Goal: Task Accomplishment & Management: Use online tool/utility

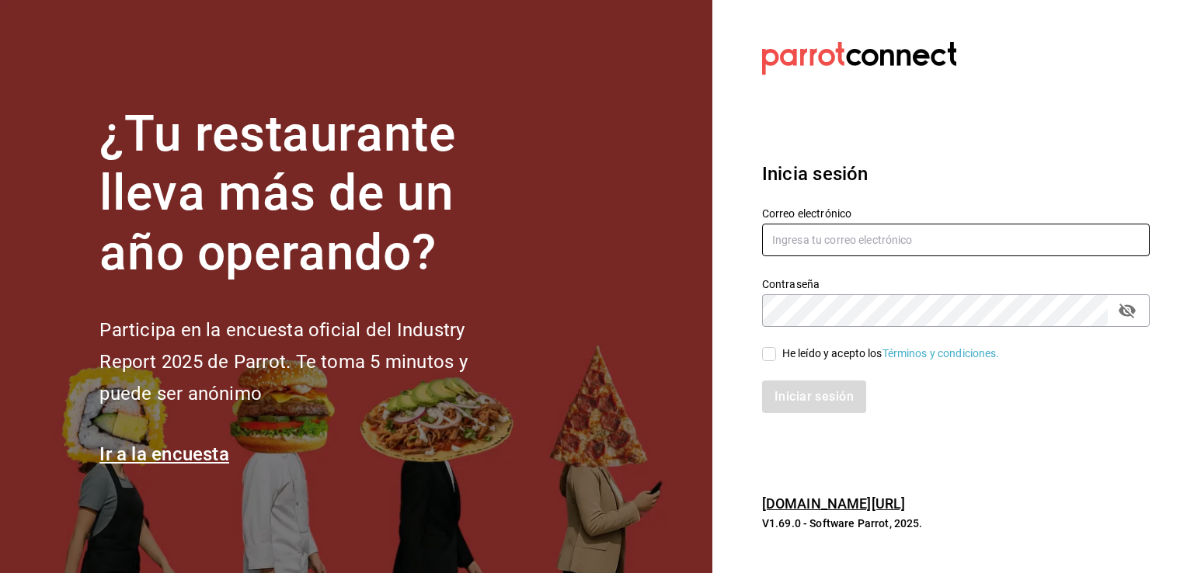
type input "[PERSON_NAME][EMAIL_ADDRESS][PERSON_NAME][DOMAIN_NAME]"
click at [777, 357] on span "He leído y acepto los Términos y condiciones." at bounding box center [888, 354] width 224 height 16
click at [776, 357] on input "He leído y acepto los Términos y condiciones." at bounding box center [769, 354] width 14 height 14
checkbox input "true"
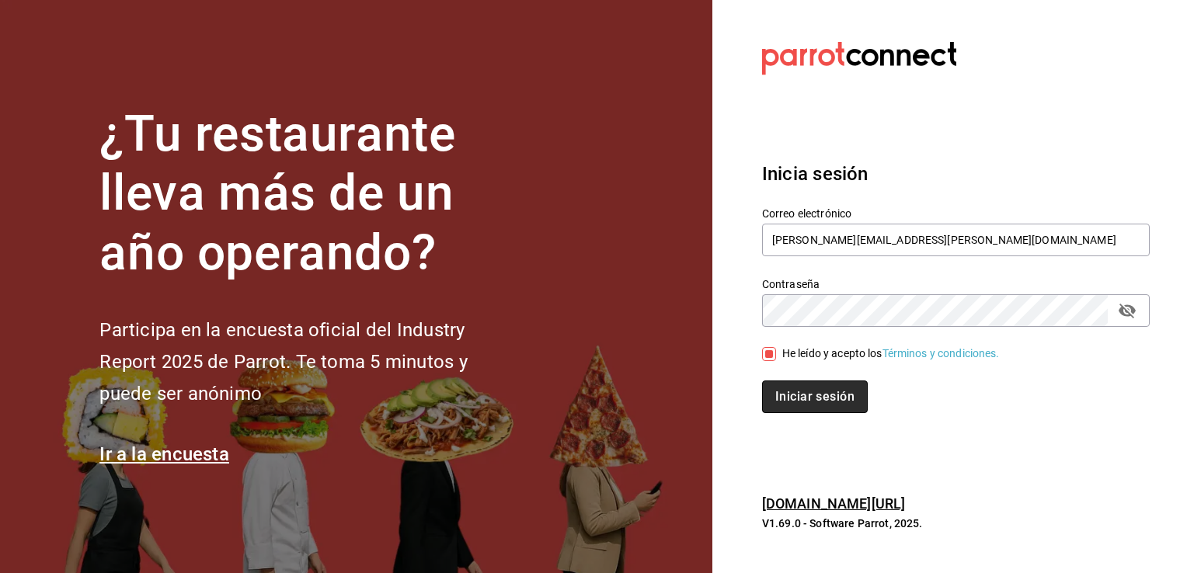
click at [800, 393] on button "Iniciar sesión" at bounding box center [815, 397] width 106 height 33
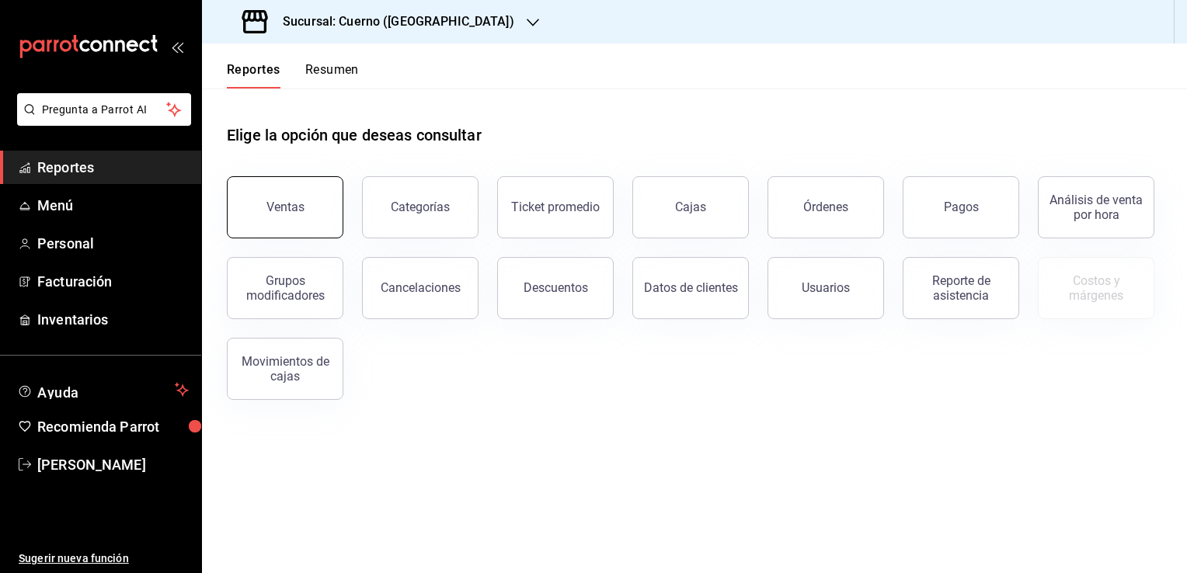
click at [276, 202] on div "Ventas" at bounding box center [285, 207] width 38 height 15
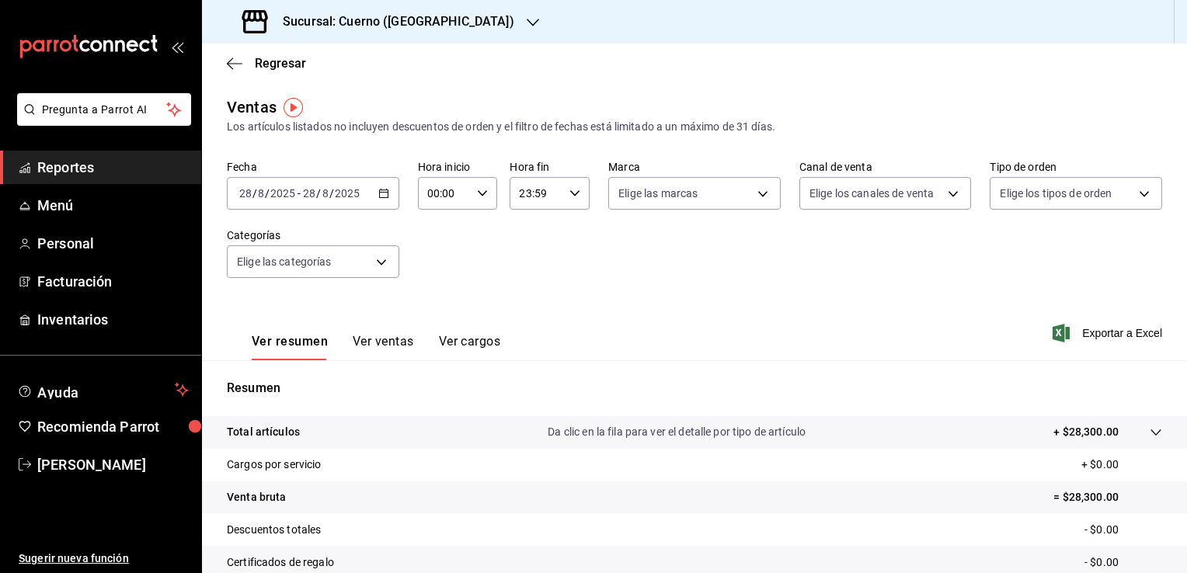
click at [382, 191] on icon "button" at bounding box center [383, 193] width 11 height 11
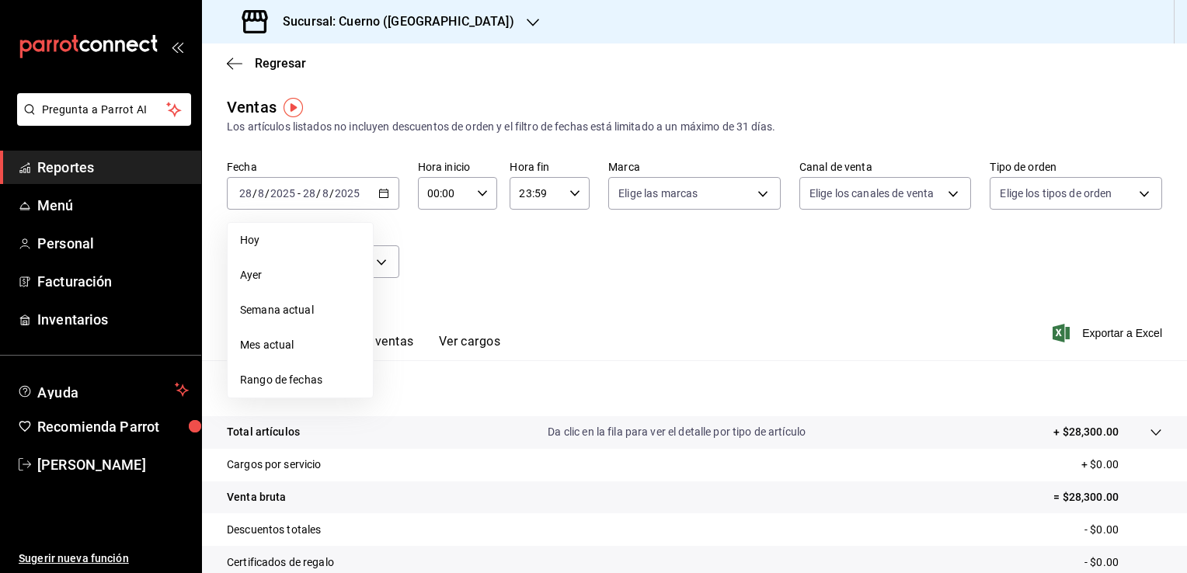
click at [536, 258] on div "Fecha [DATE] [DATE] - [DATE] [DATE] [DATE] [DATE] Semana actual Mes actual Rang…" at bounding box center [694, 228] width 935 height 137
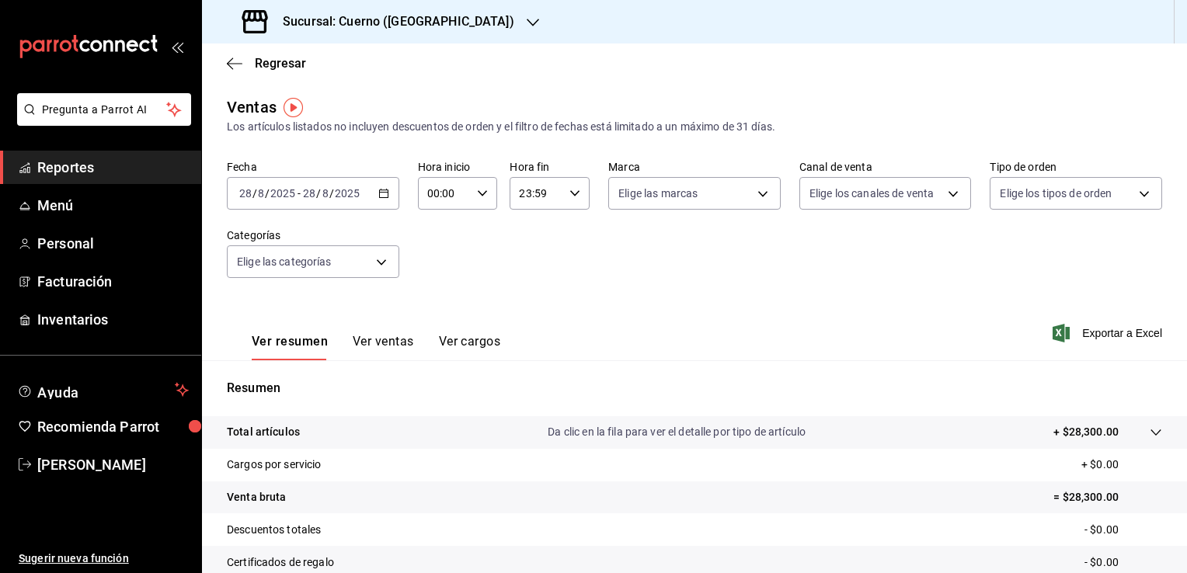
click at [250, 193] on input "28" at bounding box center [245, 193] width 14 height 12
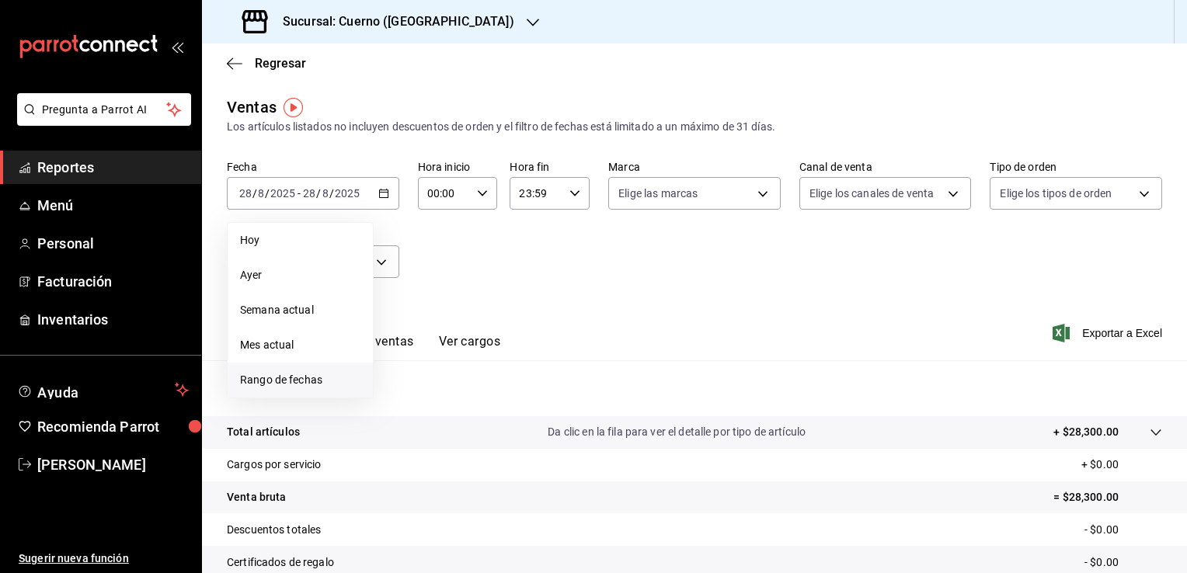
click at [312, 377] on span "Rango de fechas" at bounding box center [300, 380] width 120 height 16
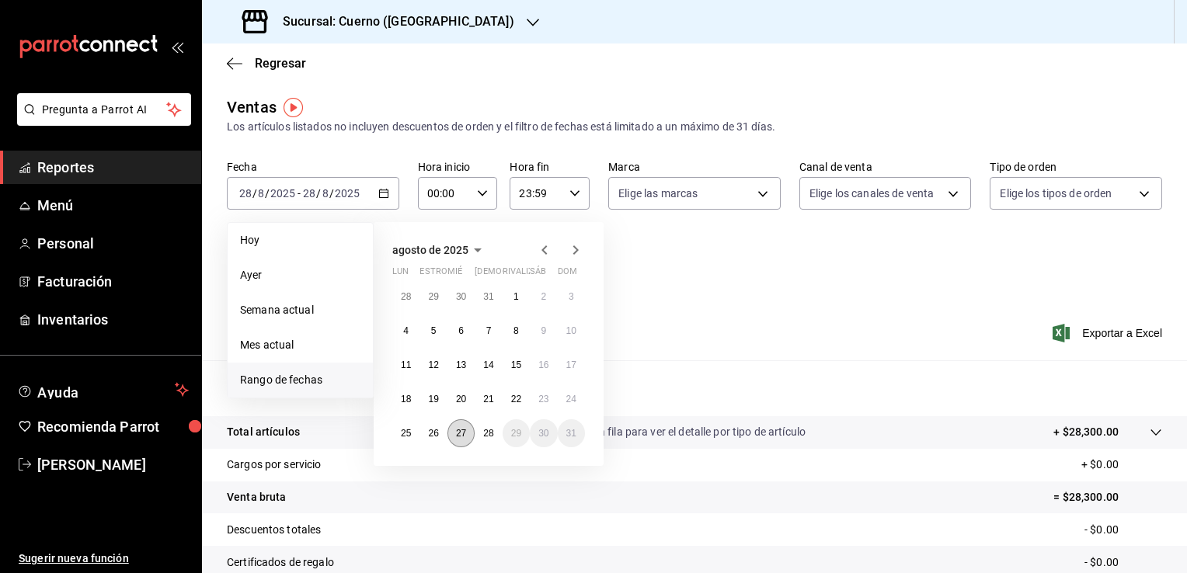
click at [455, 440] on button "27" at bounding box center [460, 433] width 27 height 28
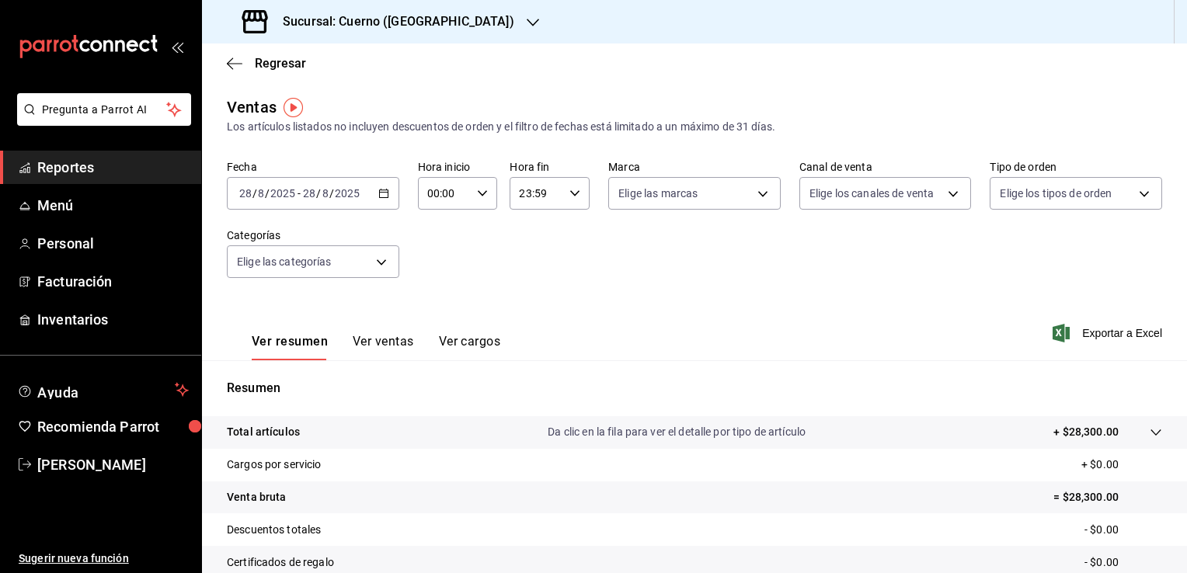
click at [758, 318] on div "Ver resumen Ver ventas Ver cargos Exportar a Excel" at bounding box center [694, 329] width 985 height 64
click at [251, 186] on div "[DATE] [DATE] - [DATE] [DATE]" at bounding box center [313, 193] width 172 height 33
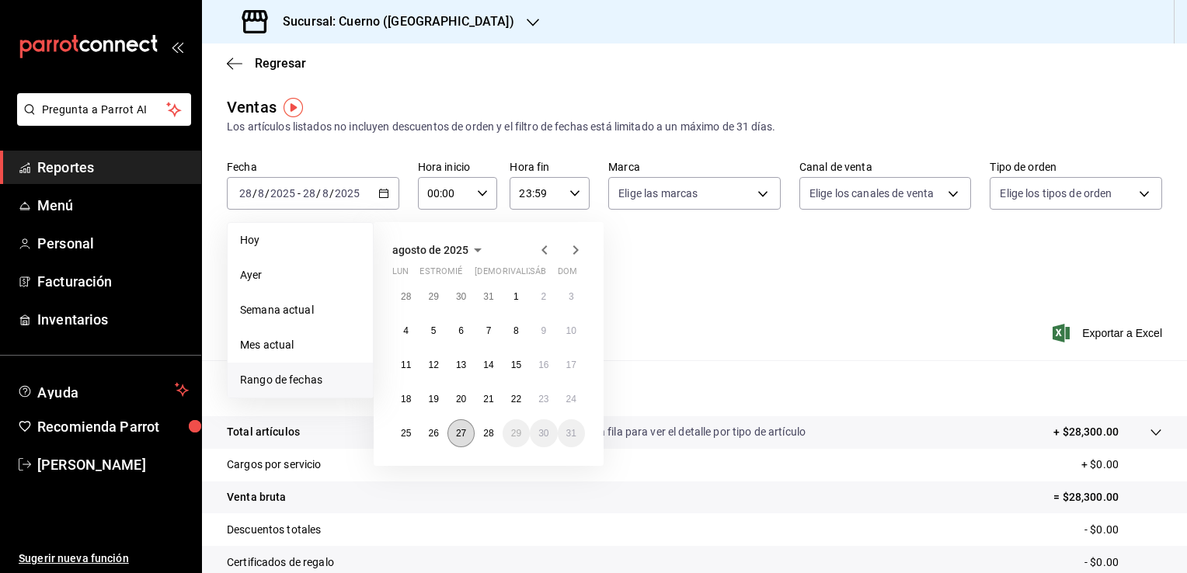
click at [461, 431] on abbr "27" at bounding box center [461, 433] width 10 height 11
click at [482, 440] on button "28" at bounding box center [488, 433] width 27 height 28
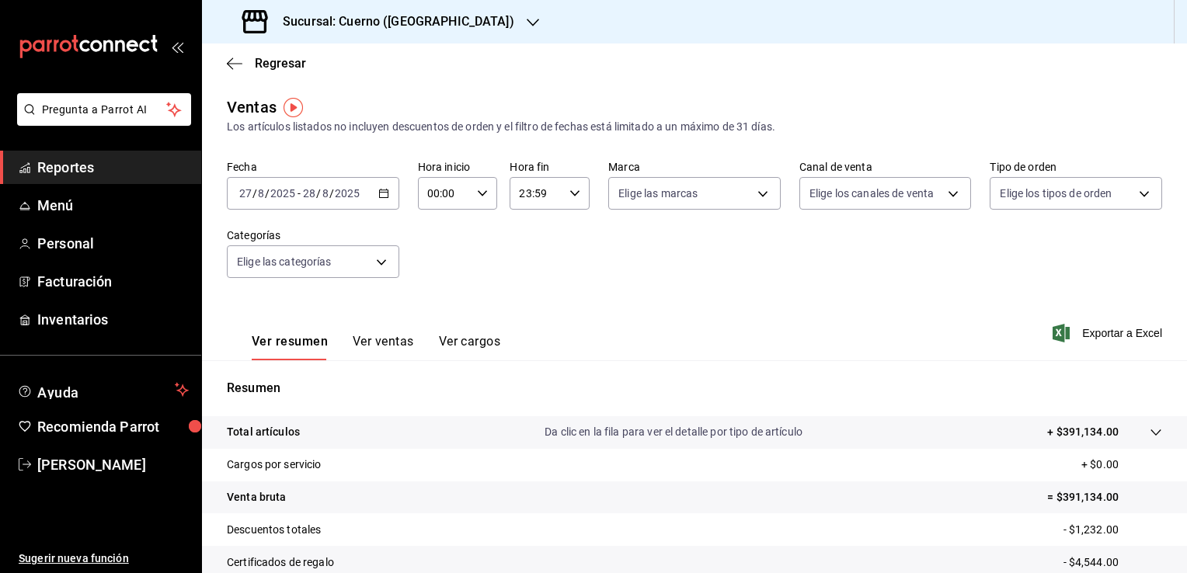
click at [481, 186] on div "00:00 Hora inicio" at bounding box center [458, 193] width 80 height 33
click at [438, 244] on button "00" at bounding box center [435, 232] width 33 height 31
click at [438, 244] on button "05" at bounding box center [435, 232] width 33 height 31
type input "05:00"
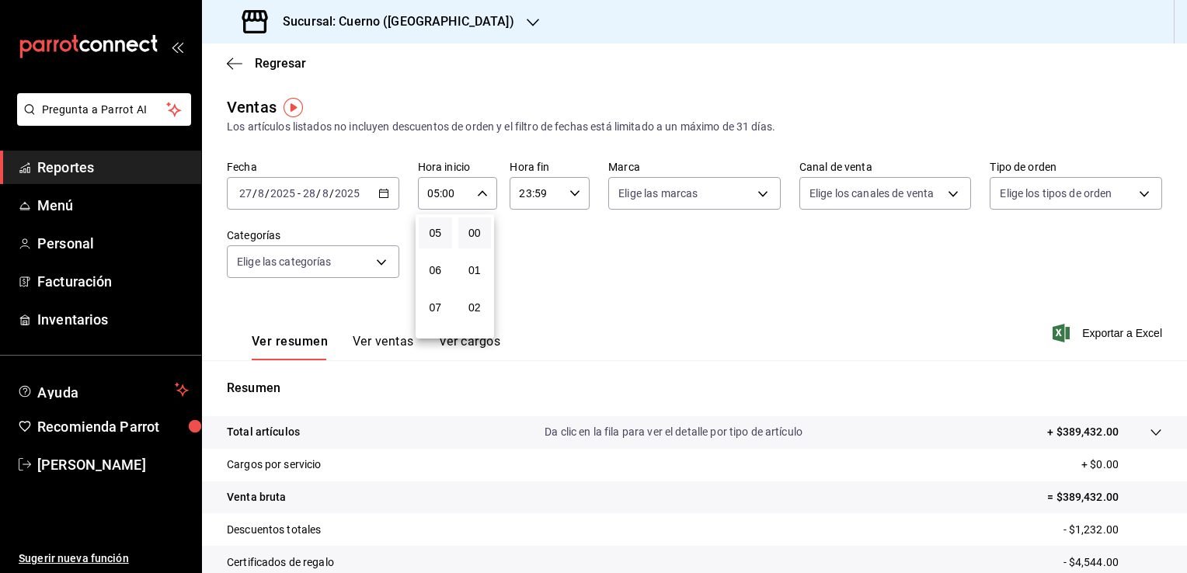
click at [572, 191] on div at bounding box center [593, 286] width 1187 height 573
click at [569, 190] on icon "button" at bounding box center [574, 193] width 11 height 11
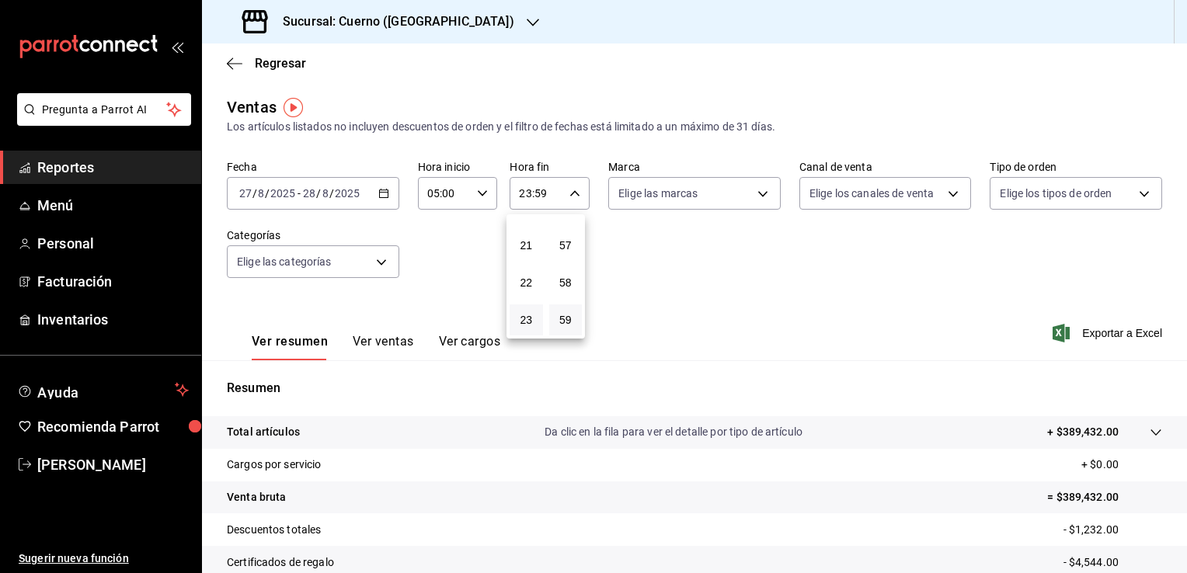
click at [517, 261] on div "21" at bounding box center [526, 245] width 40 height 37
click at [523, 249] on span "21" at bounding box center [526, 245] width 15 height 12
type input "21:59"
click at [523, 249] on span "04" at bounding box center [526, 249] width 15 height 12
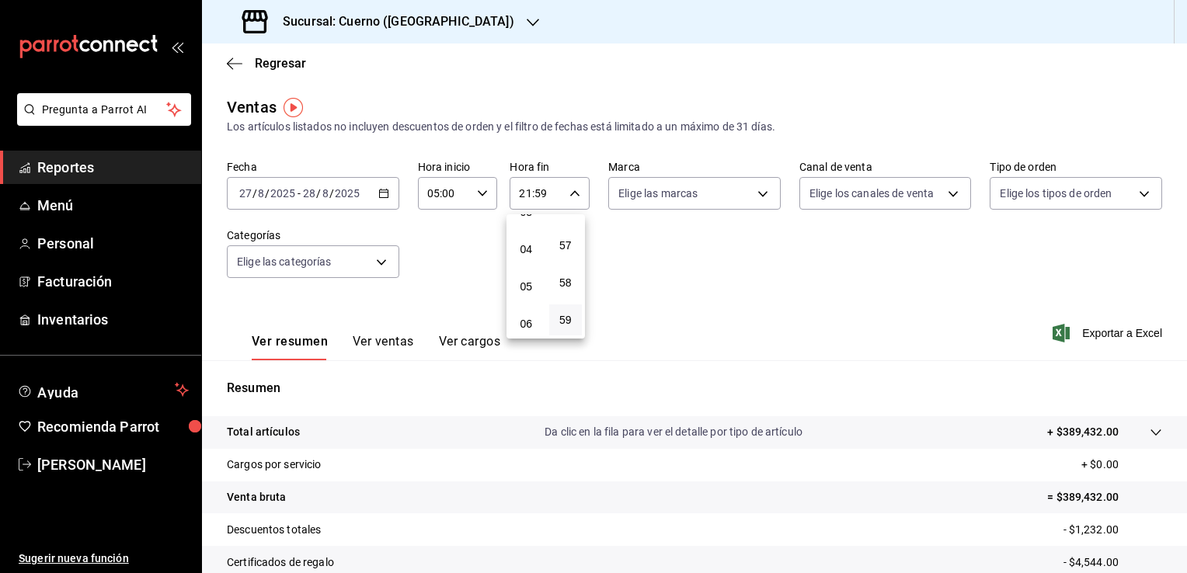
type input "04:59"
click at [748, 297] on div at bounding box center [593, 286] width 1187 height 573
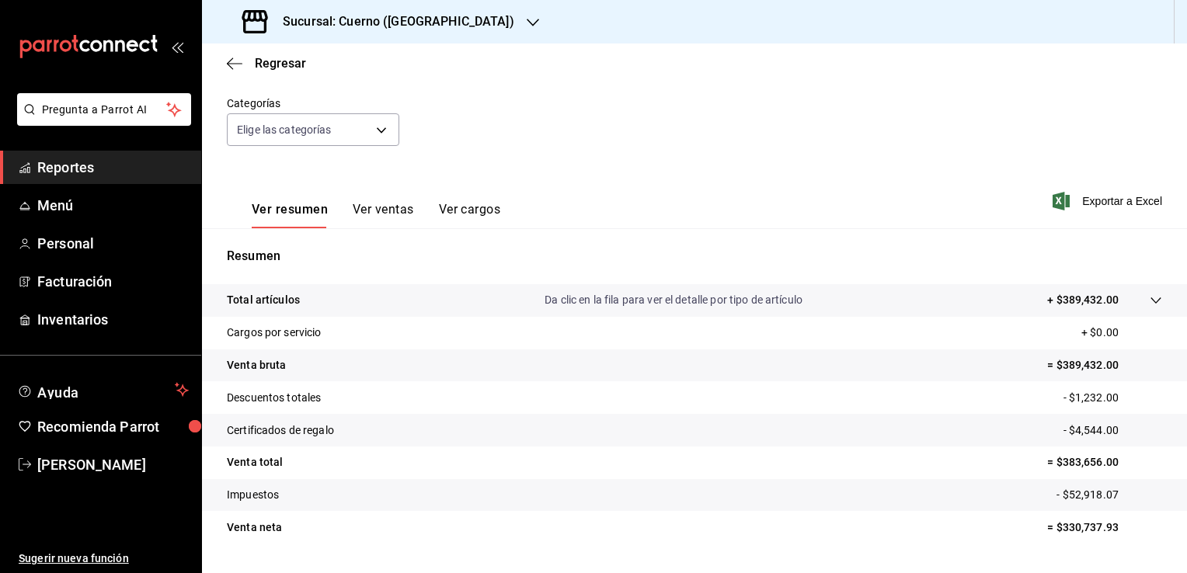
scroll to position [171, 0]
